Goal: Information Seeking & Learning: Learn about a topic

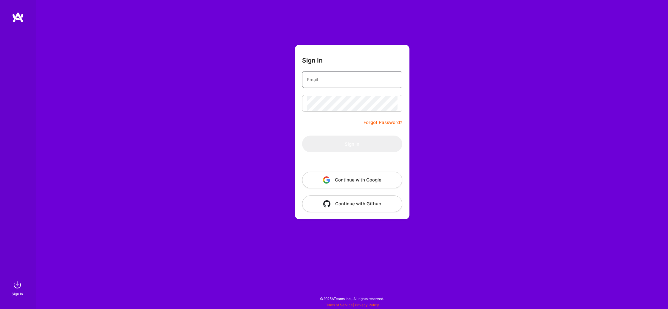
type input "[EMAIL_ADDRESS][DOMAIN_NAME]"
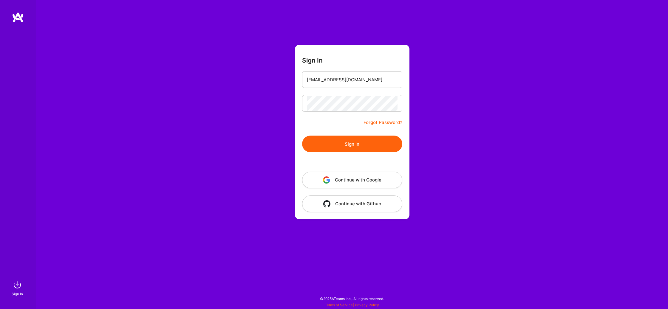
click at [359, 142] on button "Sign In" at bounding box center [352, 144] width 100 height 17
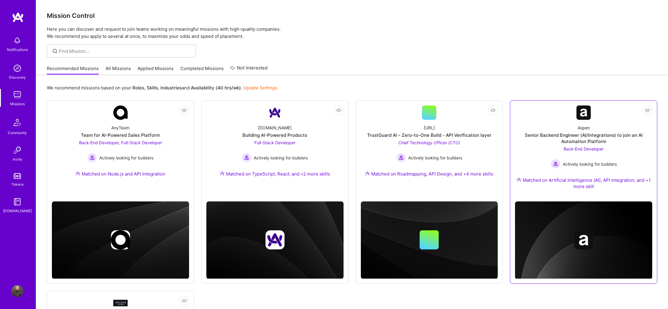
click at [607, 134] on div "Senior Backend Engineer (AI/Integrations) to join an AI Automation Platform" at bounding box center [583, 138] width 137 height 13
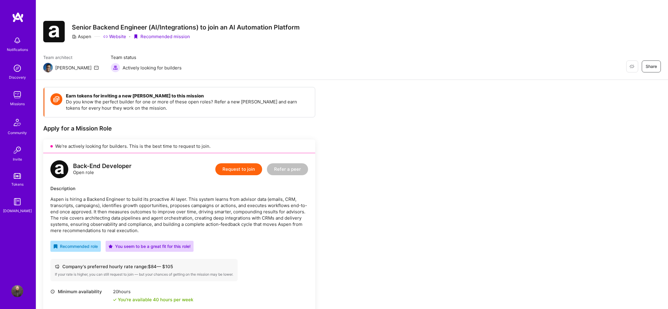
click at [120, 35] on link "Website" at bounding box center [114, 36] width 23 height 6
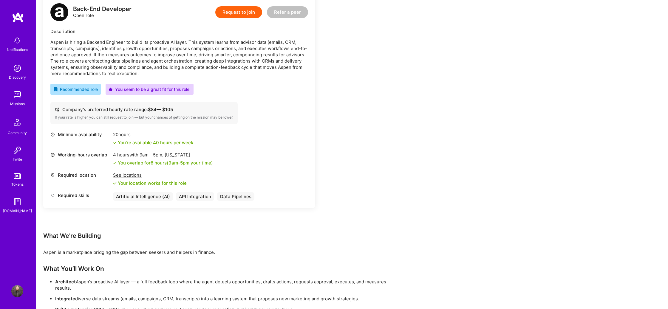
scroll to position [156, 0]
